Goal: Find specific page/section: Find specific page/section

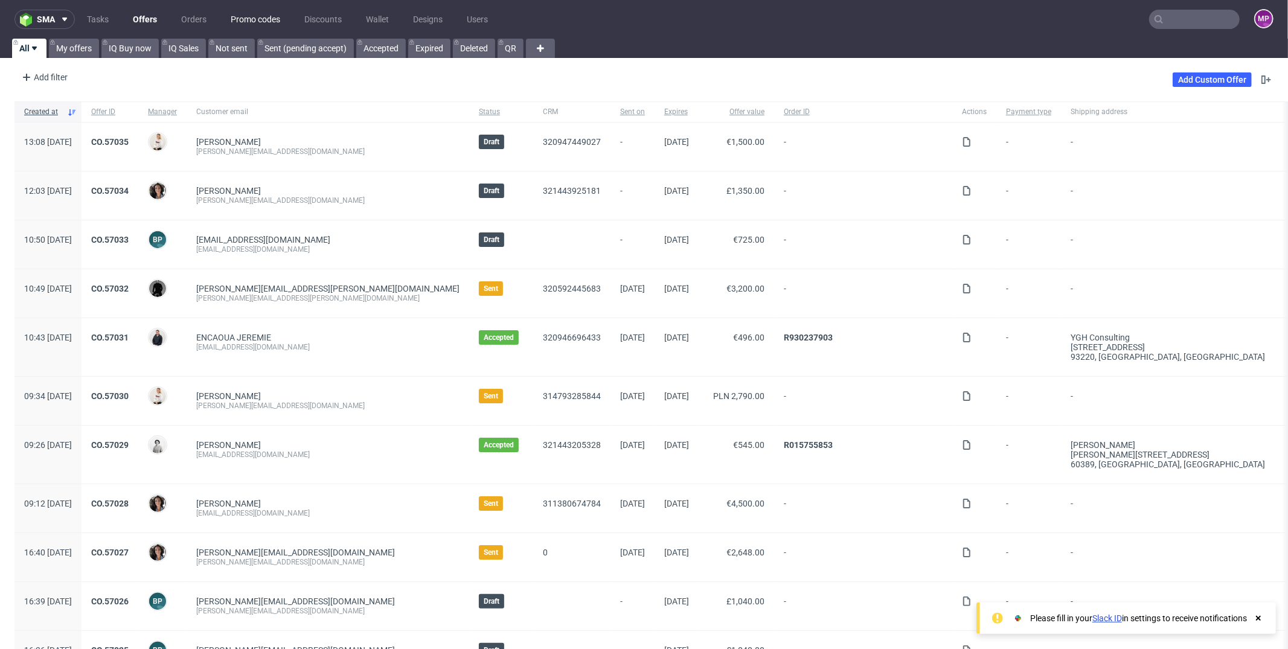
click at [239, 22] on link "Promo codes" at bounding box center [255, 19] width 64 height 19
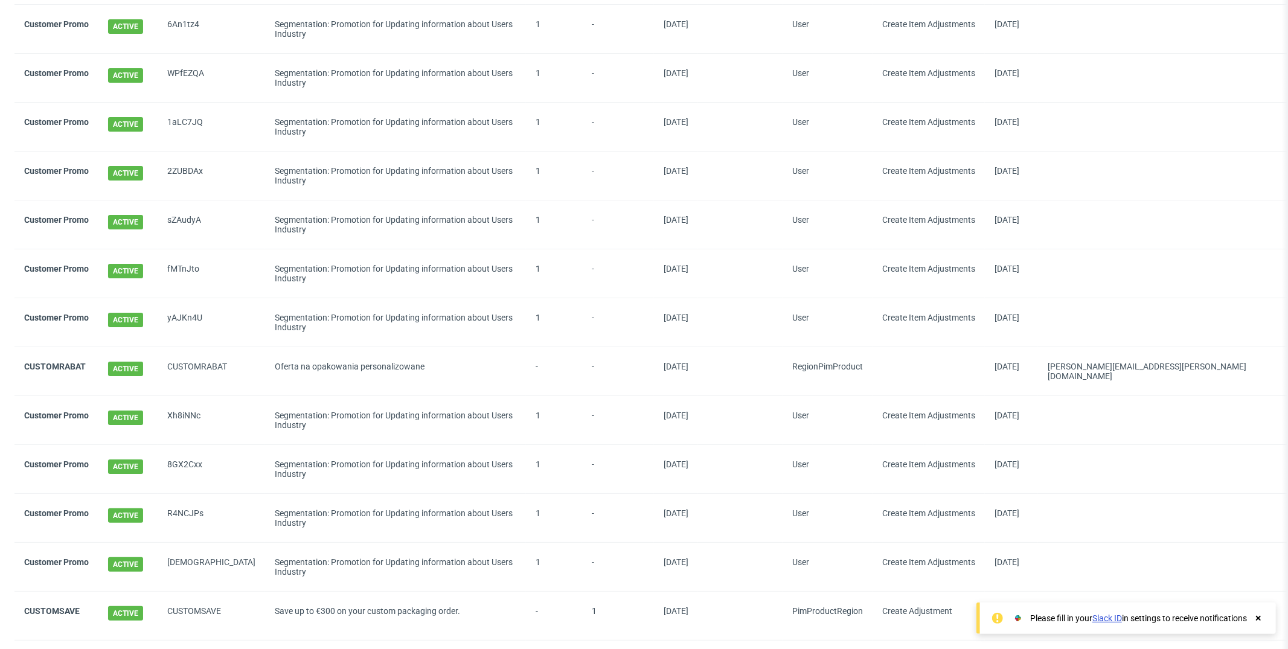
scroll to position [130, 0]
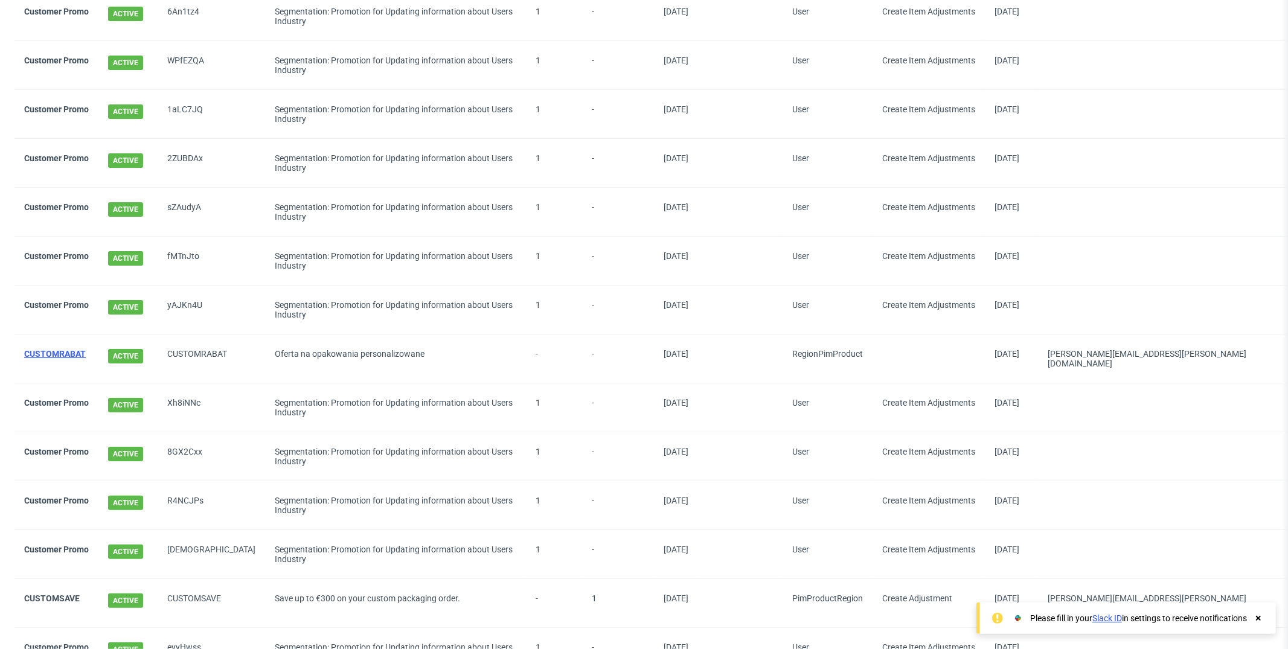
click at [54, 351] on link "CUSTOMRABAT" at bounding box center [55, 354] width 62 height 10
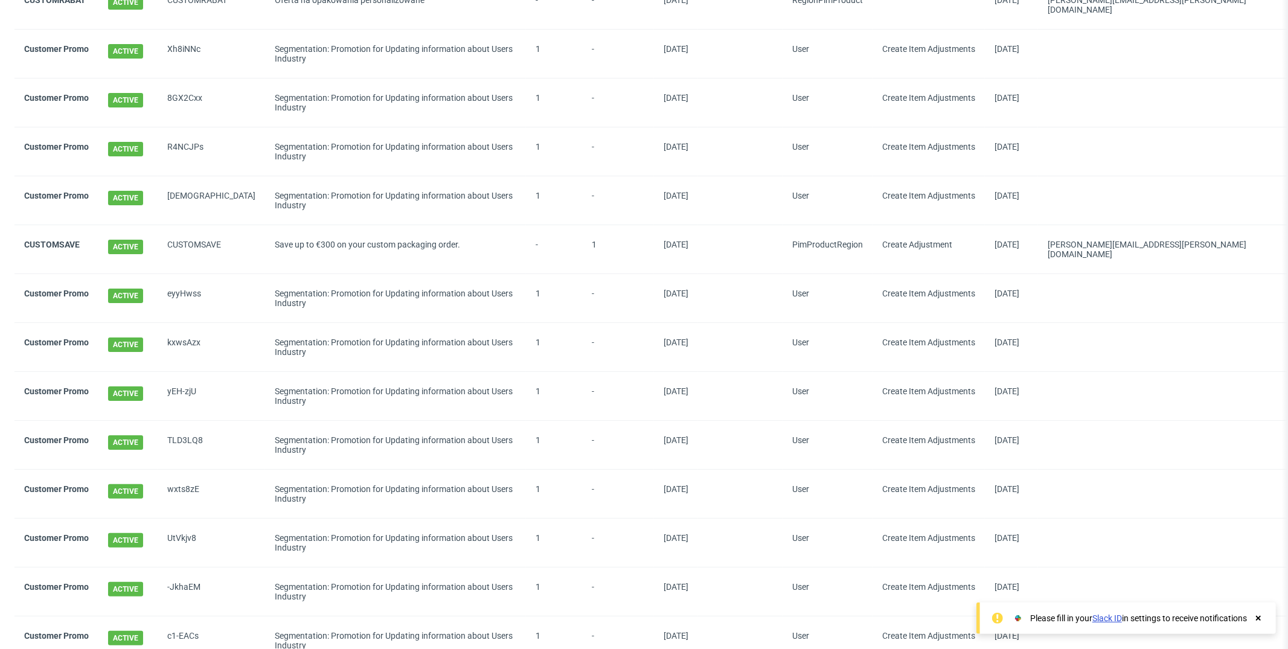
scroll to position [460, 0]
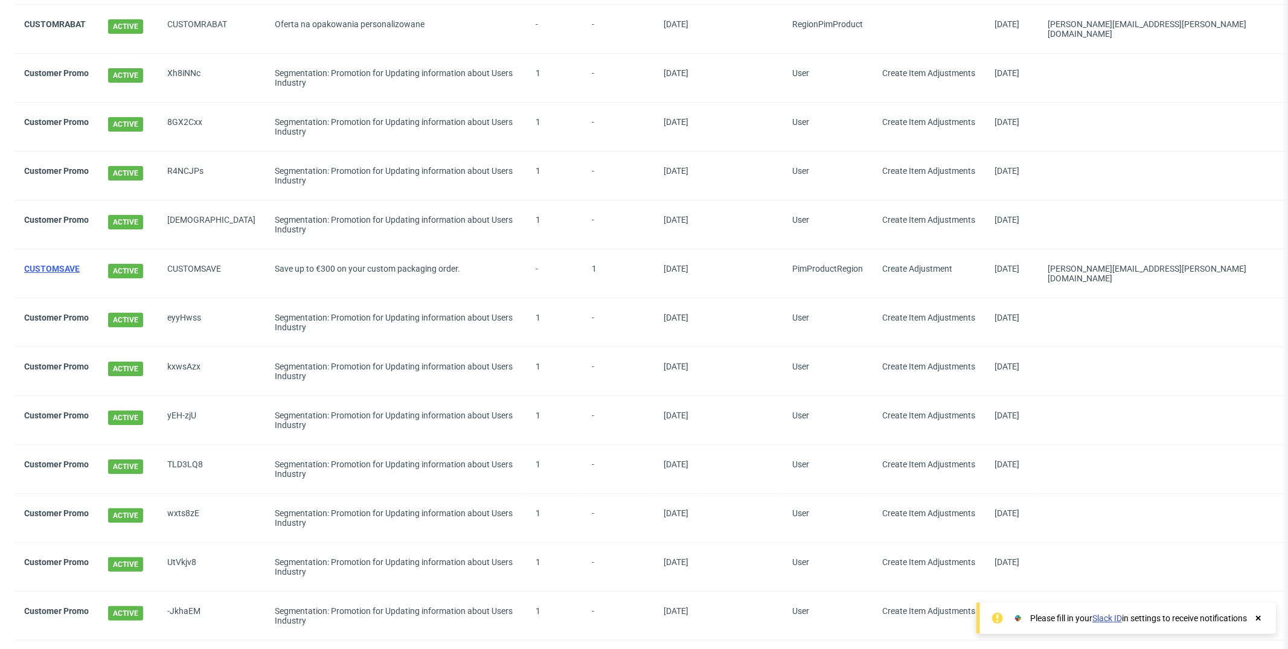
click at [56, 264] on link "CUSTOMSAVE" at bounding box center [52, 269] width 56 height 10
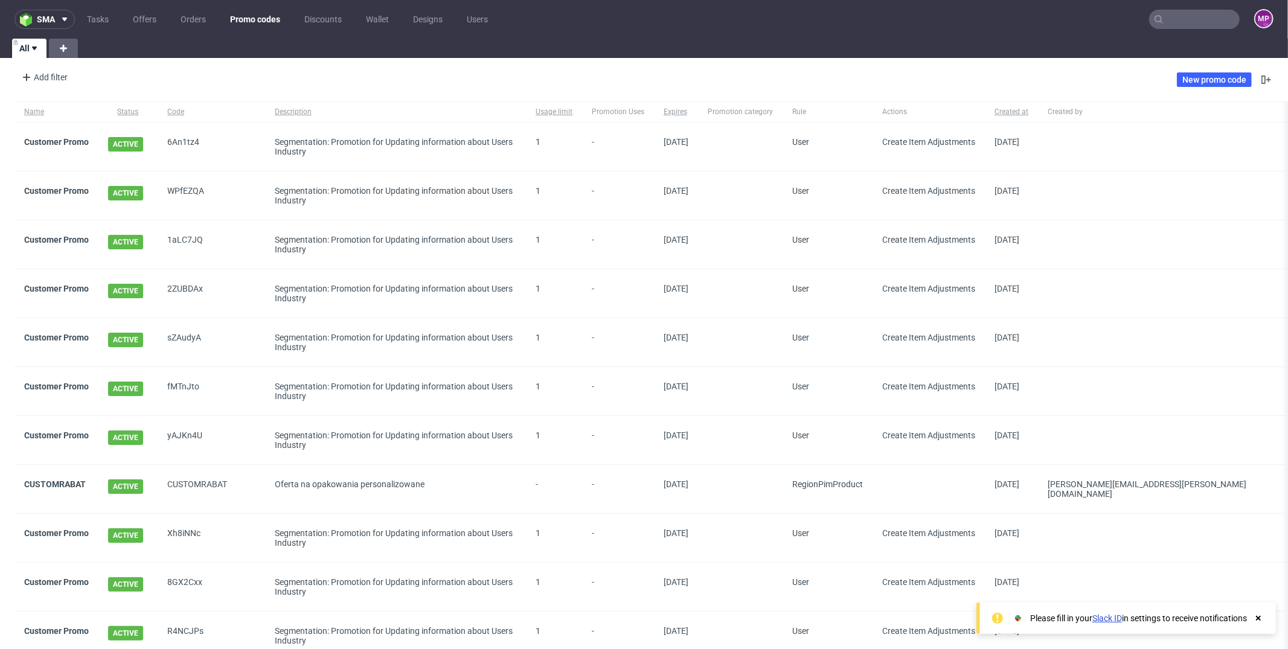
scroll to position [108, 0]
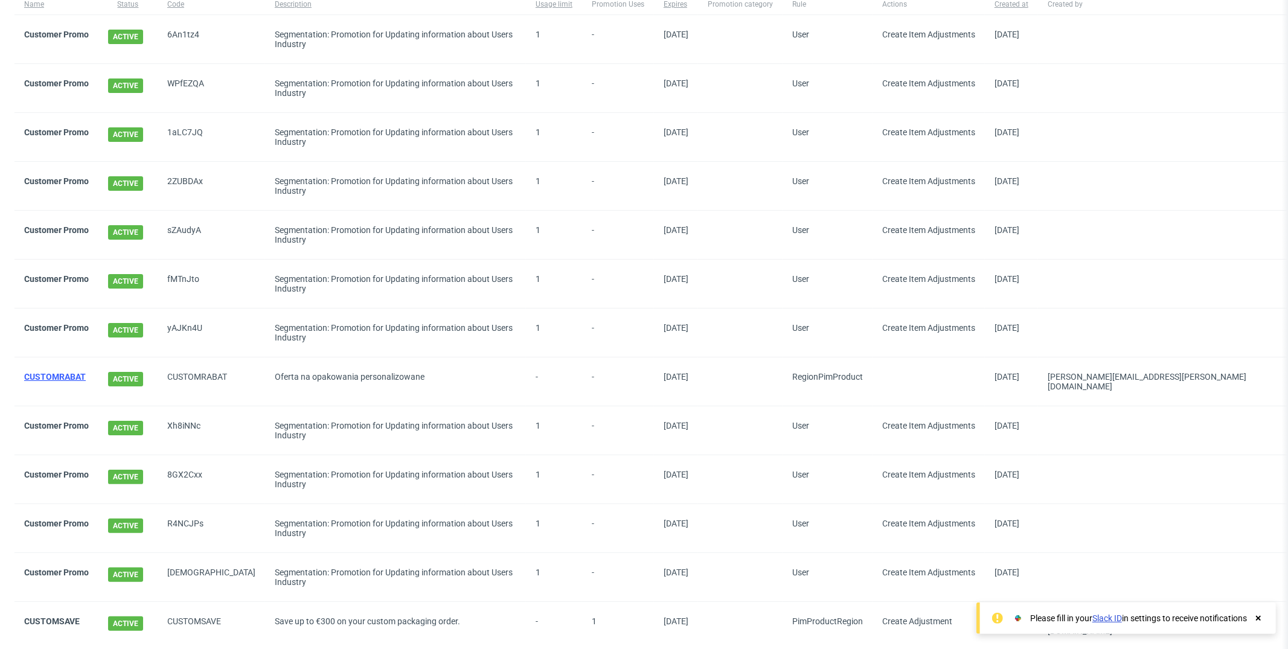
click at [61, 373] on link "CUSTOMRABAT" at bounding box center [55, 377] width 62 height 10
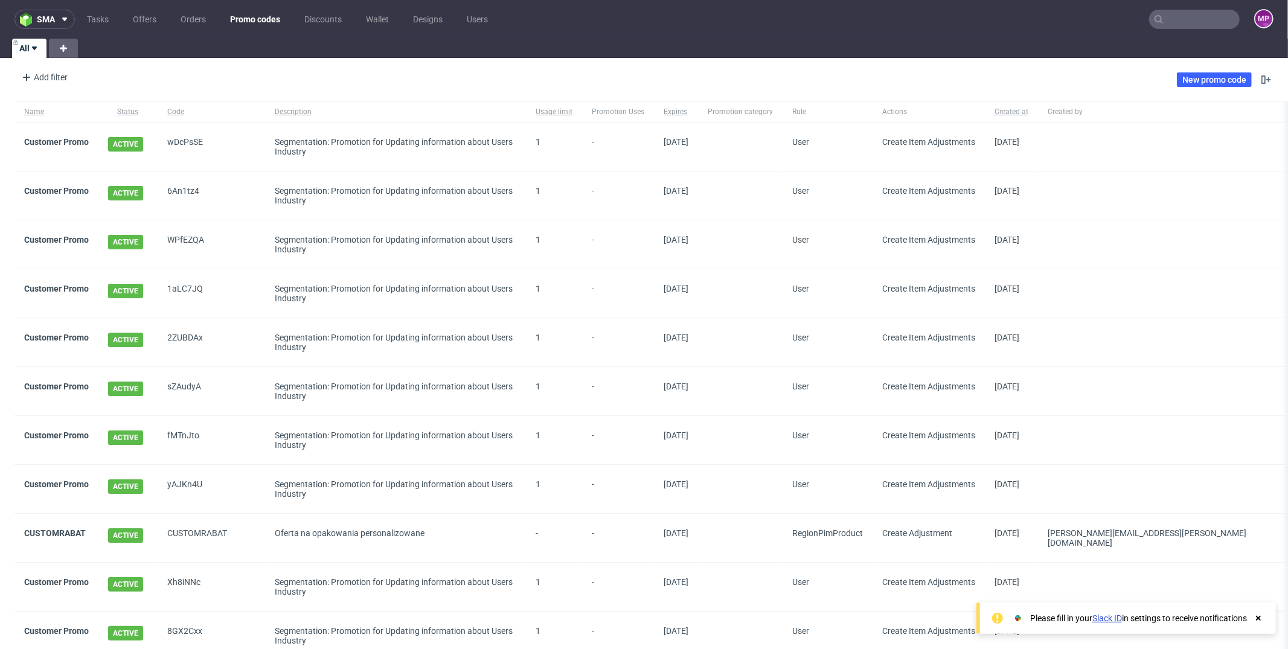
click at [1163, 22] on input "text" at bounding box center [1194, 19] width 91 height 19
type input "c"
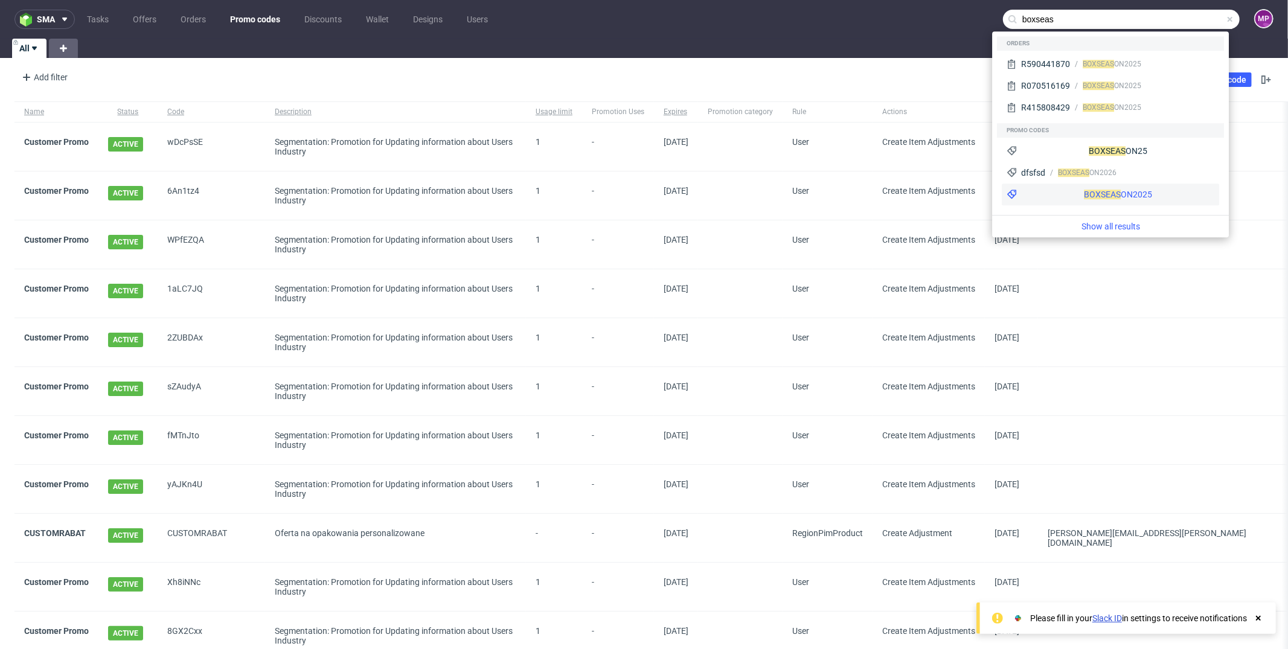
type input "boxseas"
click at [1076, 187] on div "BOXSEAS ON2025" at bounding box center [1110, 195] width 217 height 22
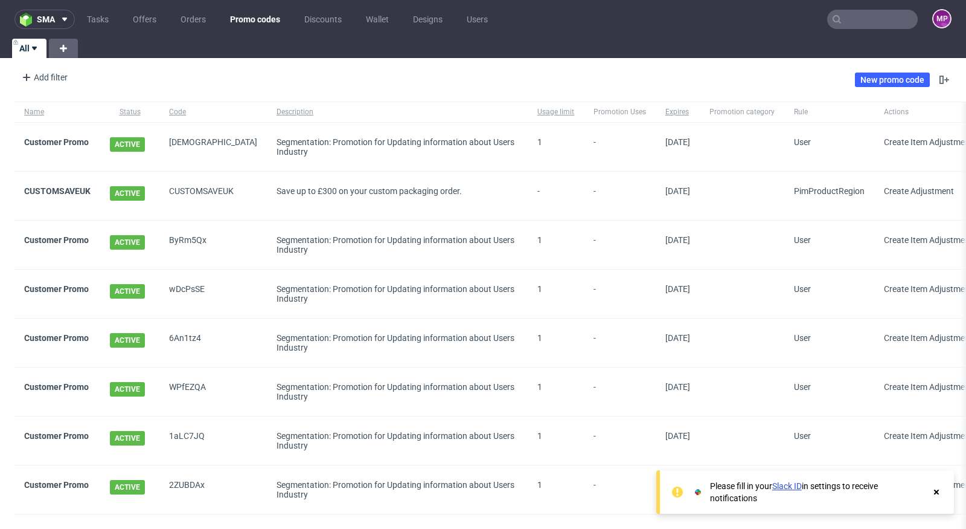
click at [847, 26] on input "text" at bounding box center [873, 19] width 91 height 19
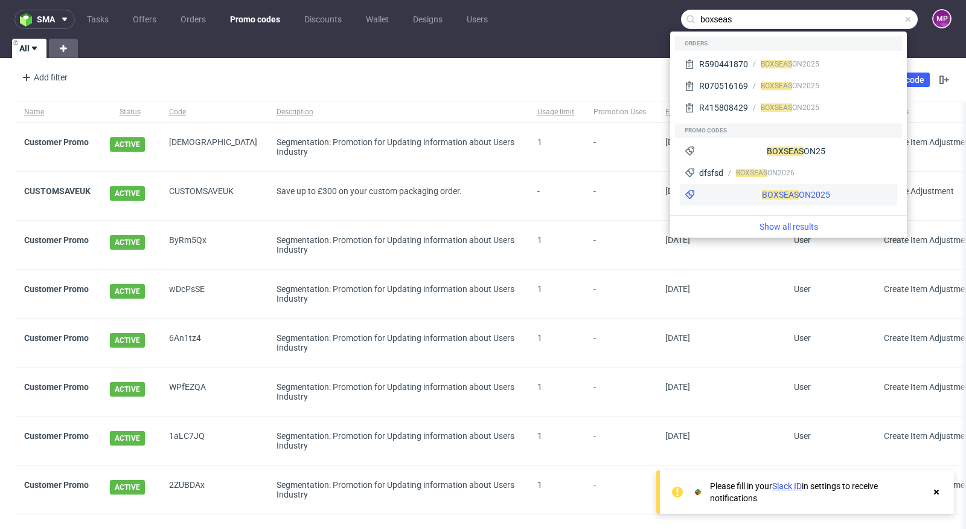
type input "boxseas"
click at [762, 190] on div "BOXSEAS ON2025" at bounding box center [796, 194] width 68 height 12
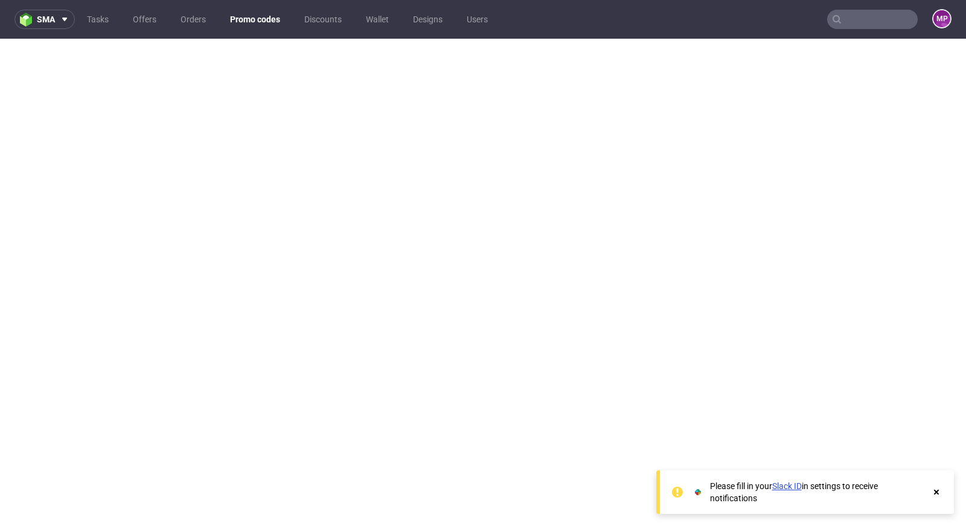
click at [843, 16] on input "text" at bounding box center [873, 19] width 91 height 19
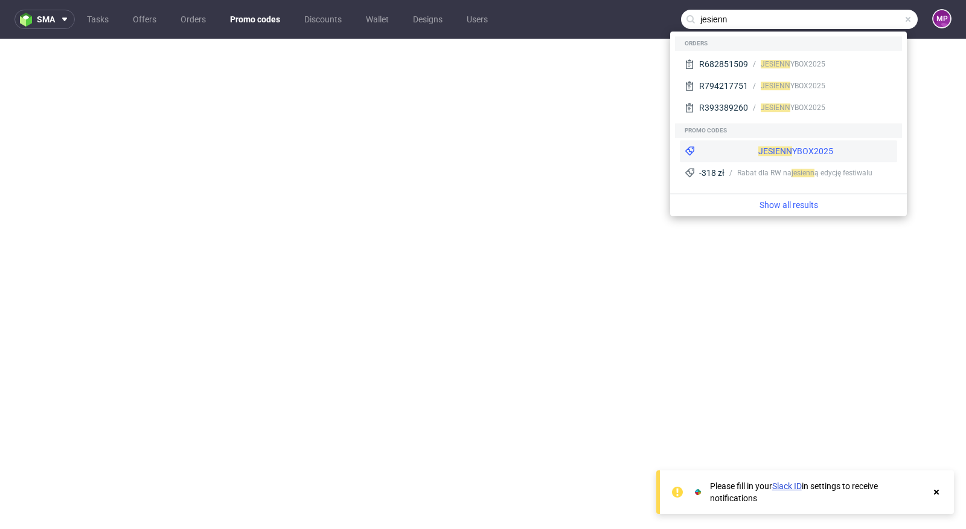
type input "jesienn"
click at [783, 154] on div "JESIENN YBOX2025" at bounding box center [788, 151] width 217 height 22
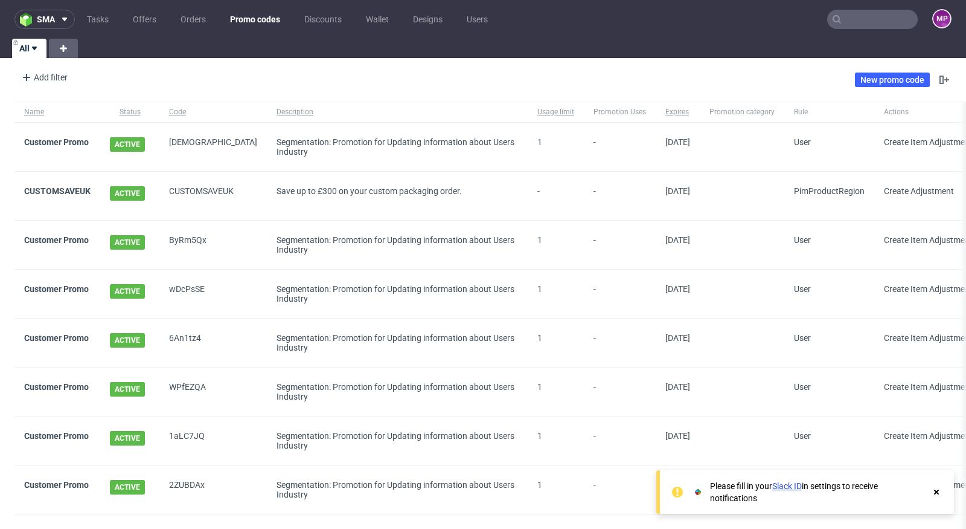
click at [838, 22] on input "text" at bounding box center [873, 19] width 91 height 19
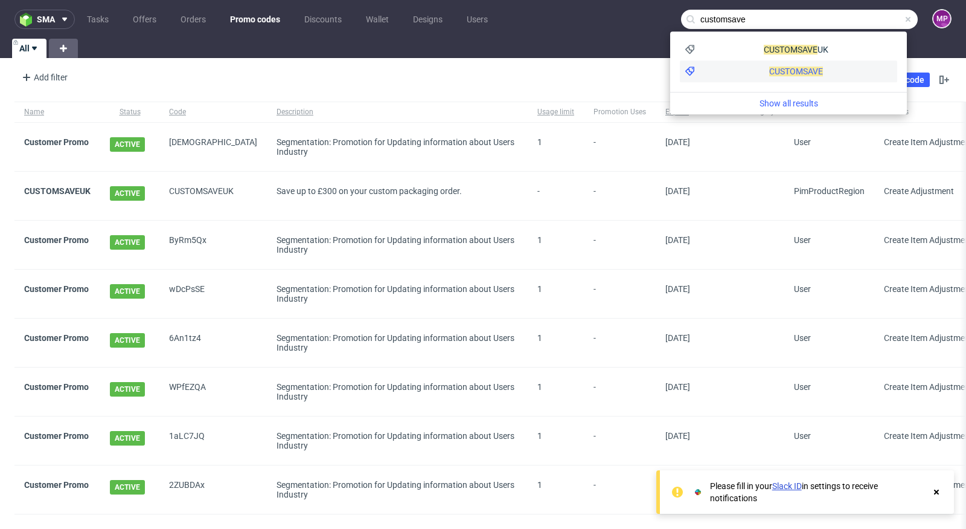
type input "customsave"
click at [770, 70] on span "CUSTOMSAVE" at bounding box center [797, 71] width 54 height 10
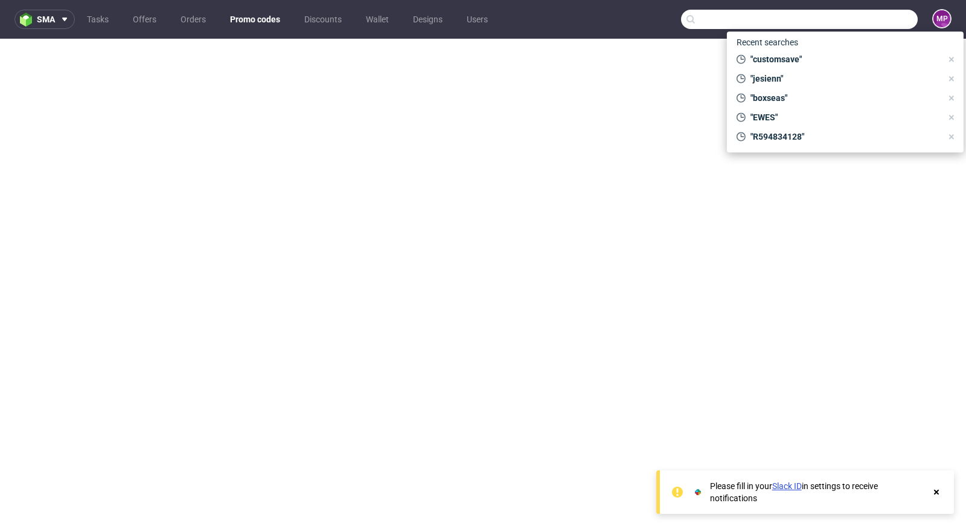
click at [838, 22] on input "text" at bounding box center [799, 19] width 237 height 19
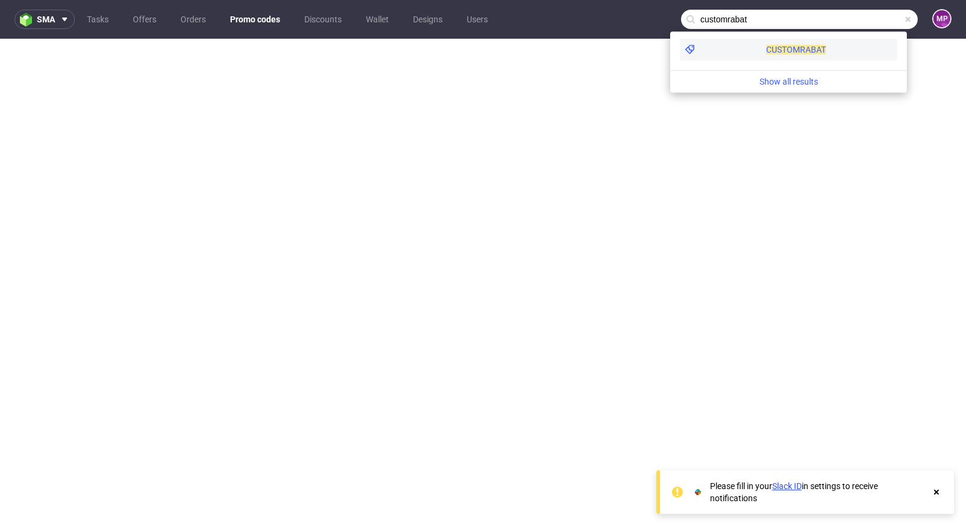
type input "customrabat"
click at [788, 39] on div "CUSTOMRABAT" at bounding box center [788, 50] width 217 height 22
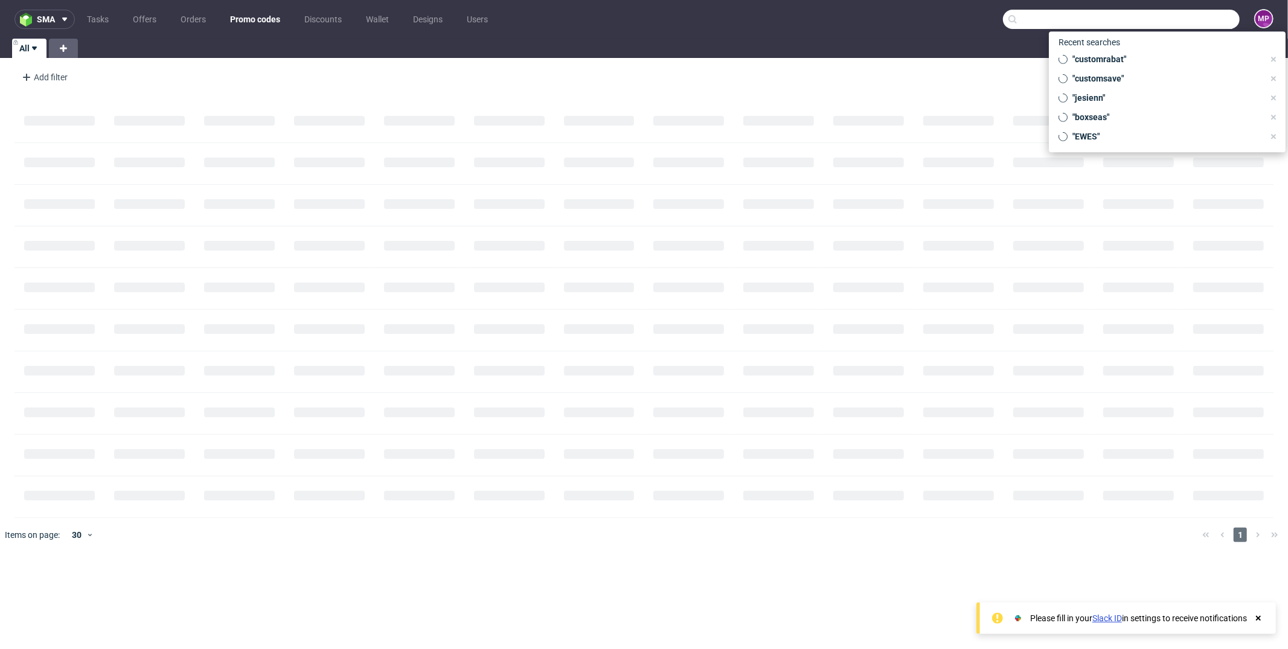
click at [1170, 20] on input "text" at bounding box center [1121, 19] width 237 height 19
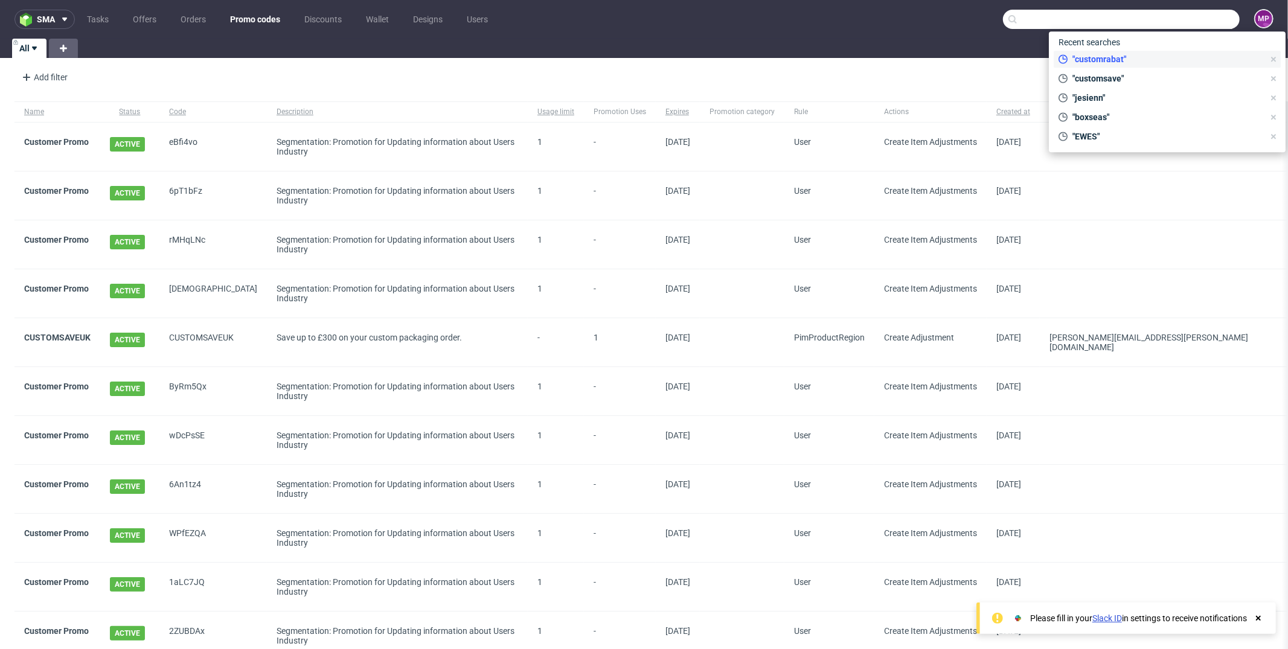
click at [1116, 60] on span ""customrabat"" at bounding box center [1166, 59] width 196 height 12
type input "customrabat"
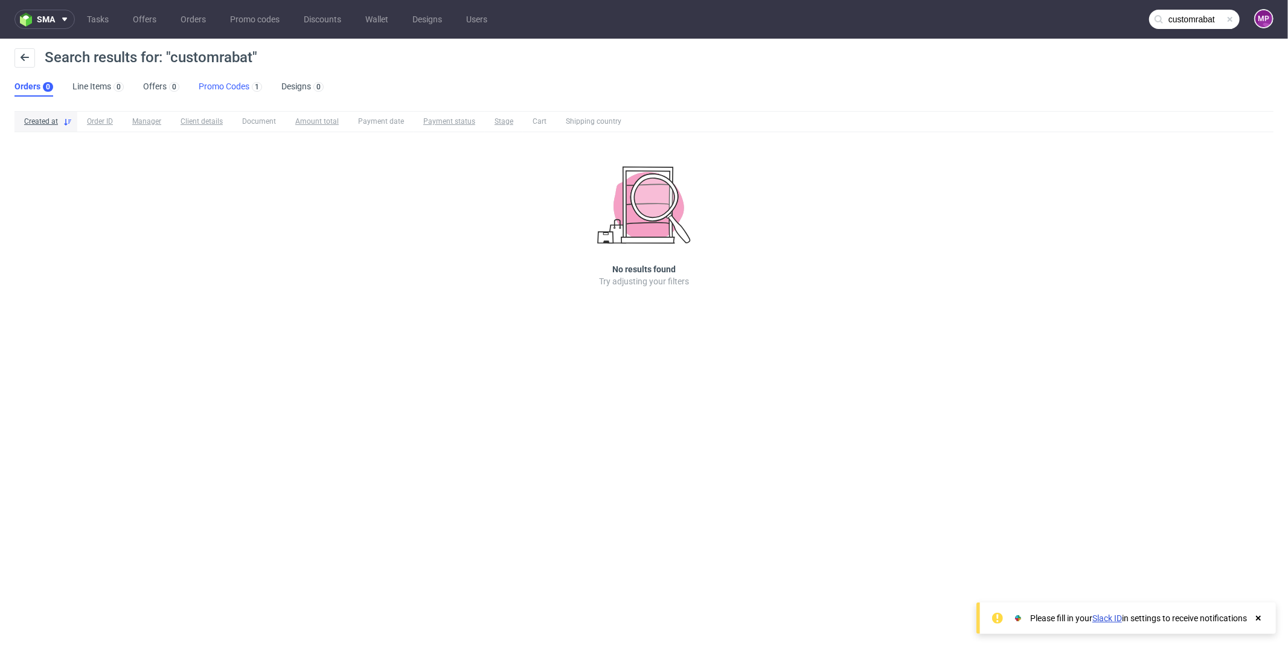
click at [224, 84] on link "Promo Codes 1" at bounding box center [230, 86] width 63 height 19
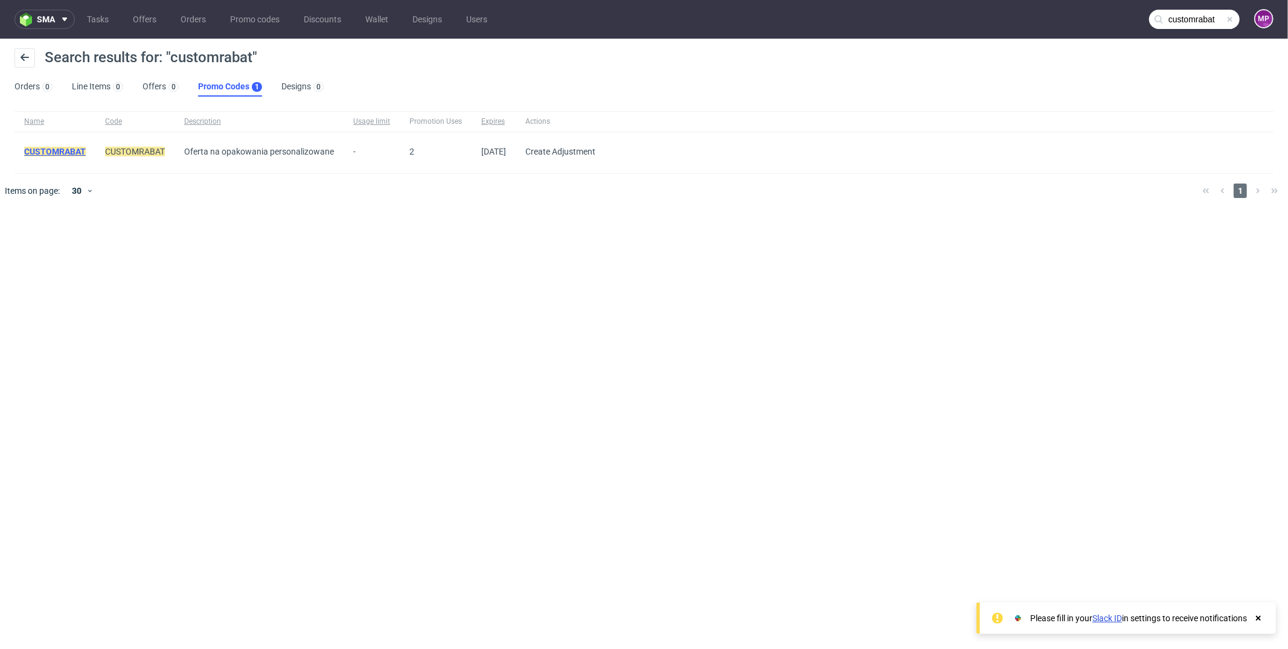
click at [68, 147] on mark "CUSTOMRABAT" at bounding box center [55, 152] width 62 height 10
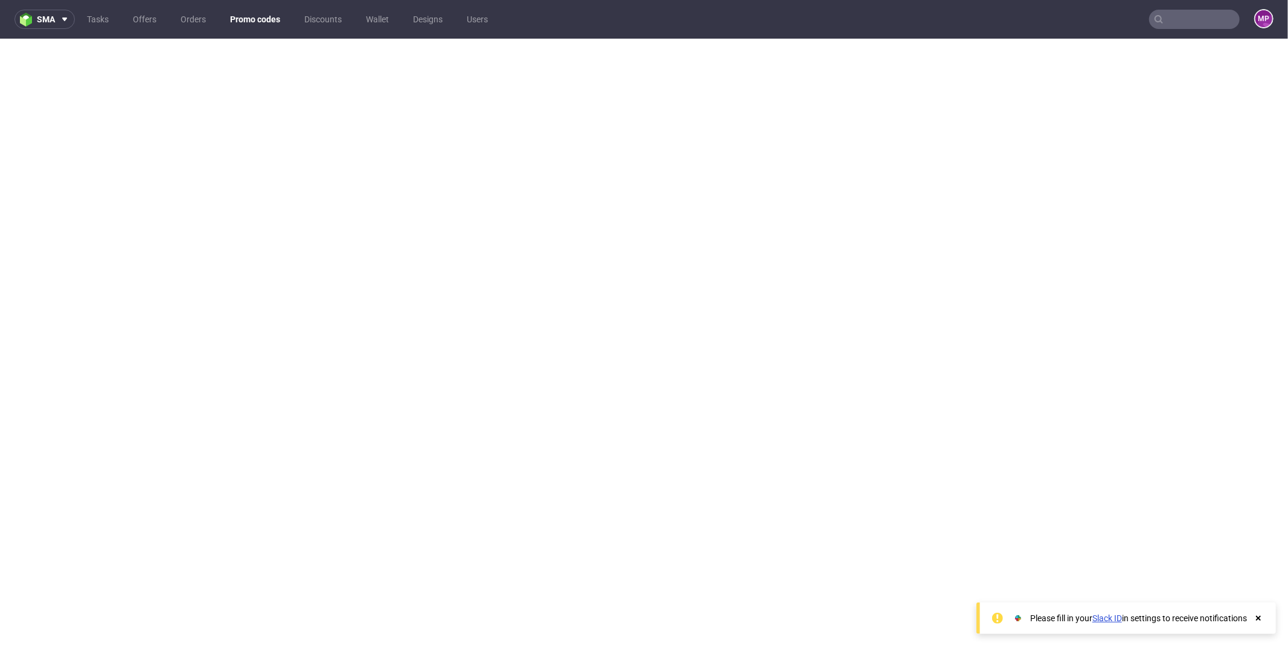
type input "customrabat"
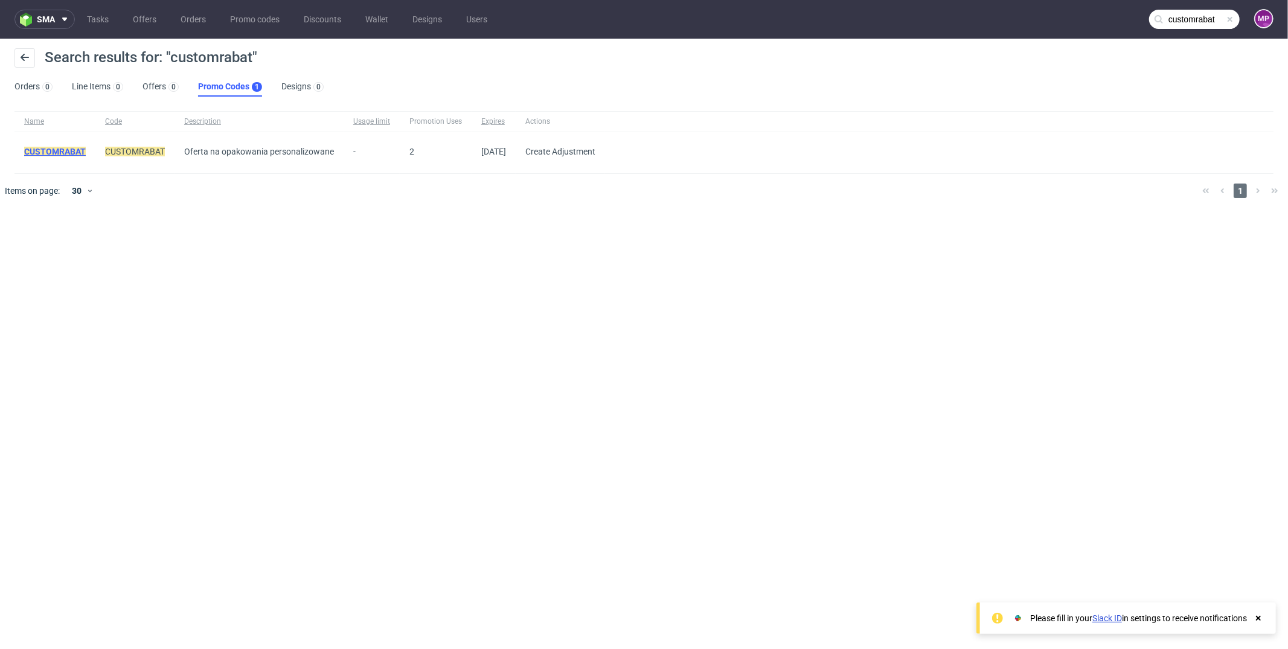
click at [62, 150] on mark "CUSTOMRABAT" at bounding box center [55, 152] width 62 height 10
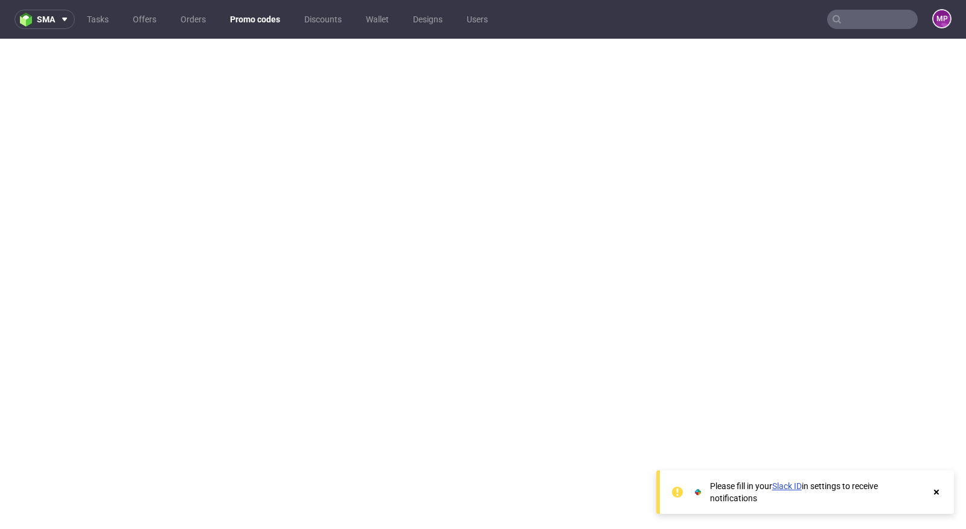
click at [241, 21] on link "Promo codes" at bounding box center [255, 19] width 65 height 19
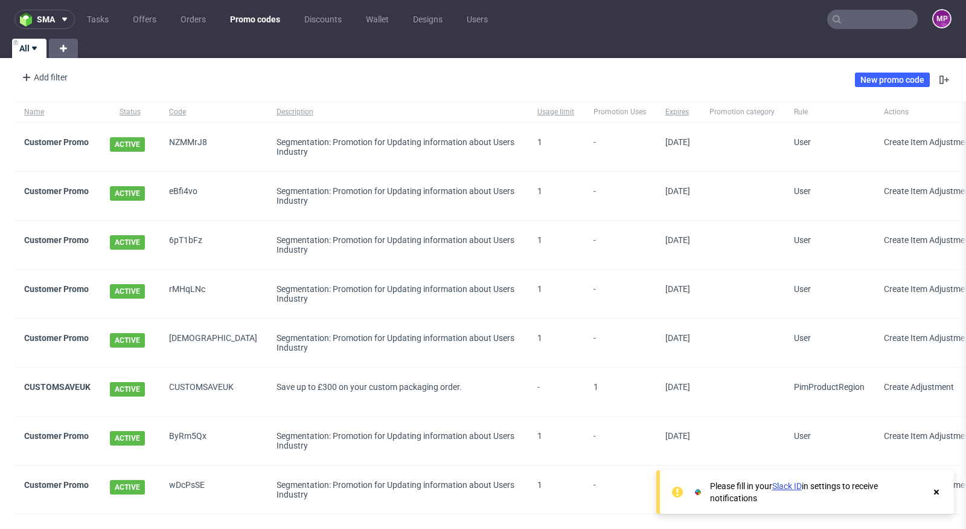
click at [843, 23] on input "text" at bounding box center [873, 19] width 91 height 19
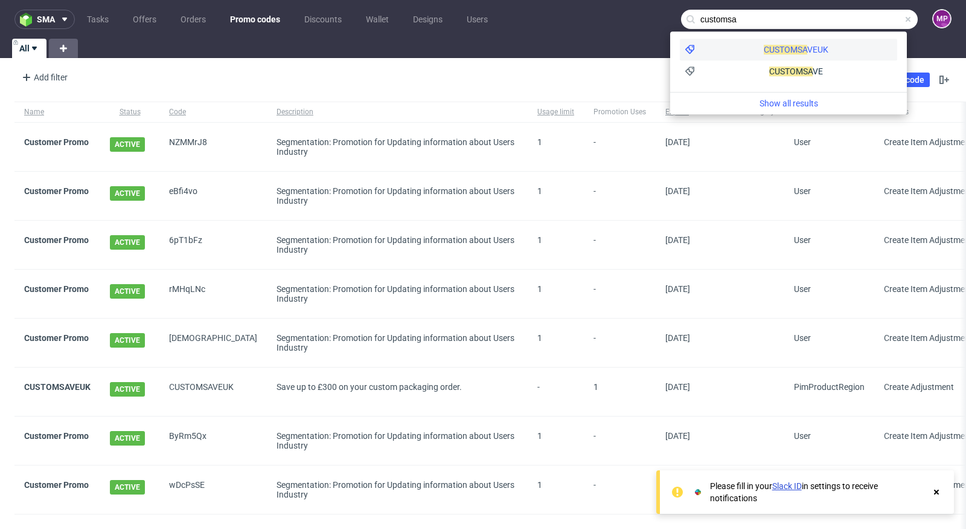
type input "customsa"
click at [764, 53] on div "CUSTOMSA VEUK" at bounding box center [796, 49] width 65 height 12
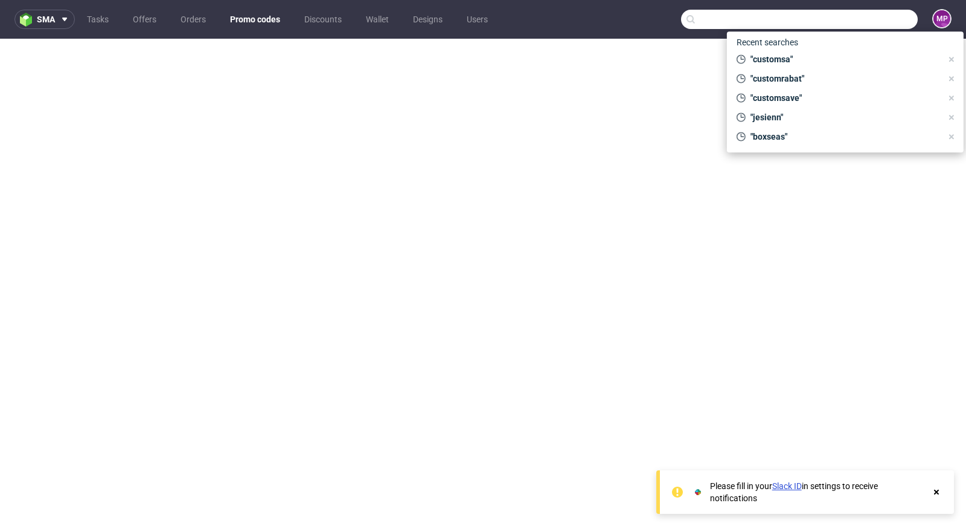
click at [843, 23] on input "text" at bounding box center [799, 19] width 237 height 19
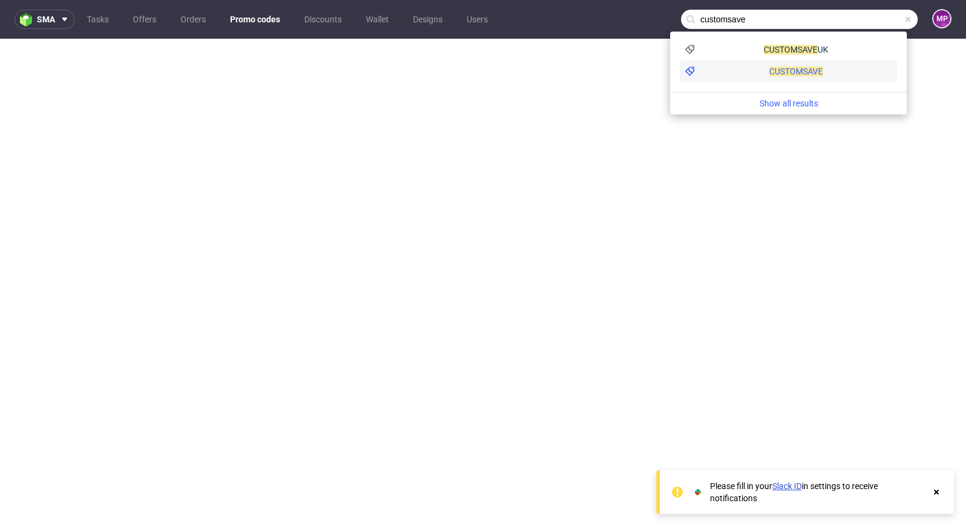
type input "customsave"
click at [770, 68] on span "CUSTOMSAVE" at bounding box center [797, 71] width 54 height 10
